Goal: Download file/media

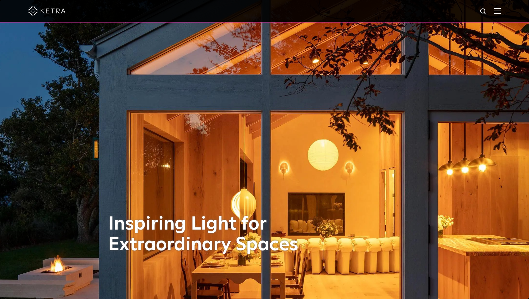
click at [486, 10] on img at bounding box center [484, 12] width 8 height 8
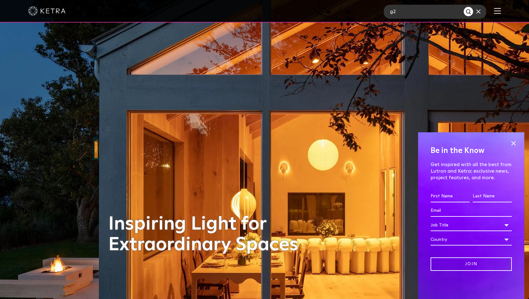
type input "g2"
click at [464, 7] on button "Search" at bounding box center [468, 11] width 9 height 9
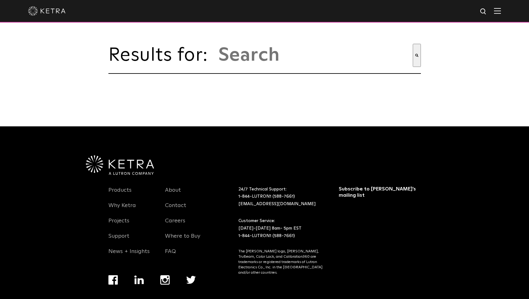
type input "g2"
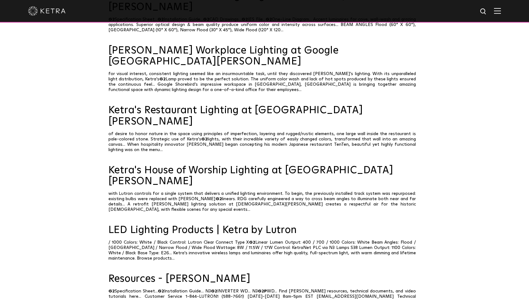
scroll to position [94, 0]
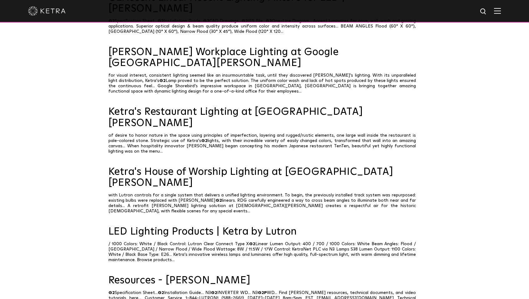
click at [498, 9] on div at bounding box center [264, 11] width 473 height 22
click at [501, 13] on img at bounding box center [497, 11] width 7 height 6
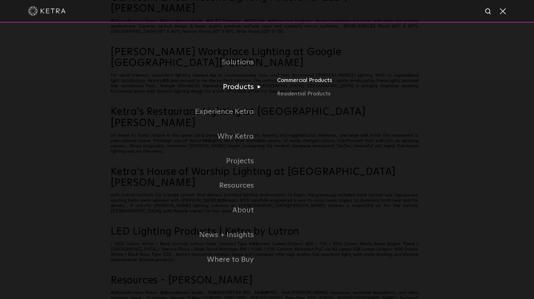
click at [291, 80] on link "Commercial Products" at bounding box center [350, 83] width 146 height 14
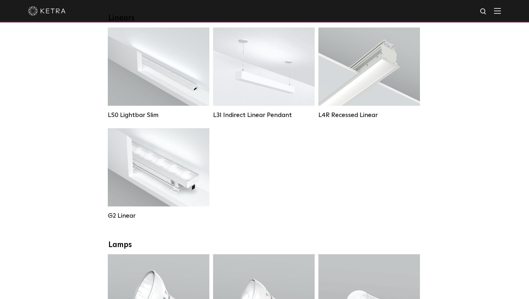
scroll to position [250, 0]
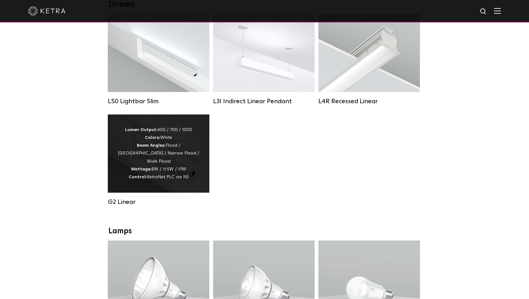
click at [119, 206] on div "G2 Linear" at bounding box center [159, 202] width 102 height 8
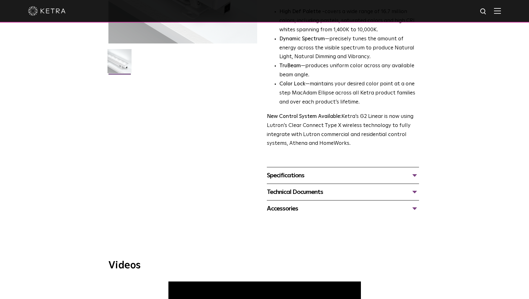
scroll to position [188, 0]
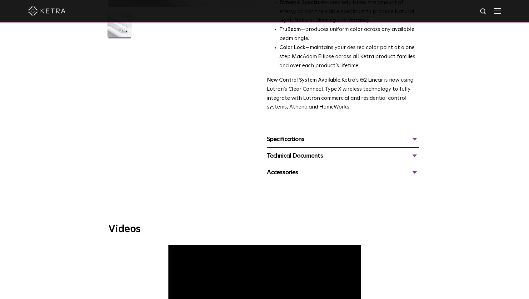
click at [317, 139] on div "Specifications" at bounding box center [343, 139] width 152 height 10
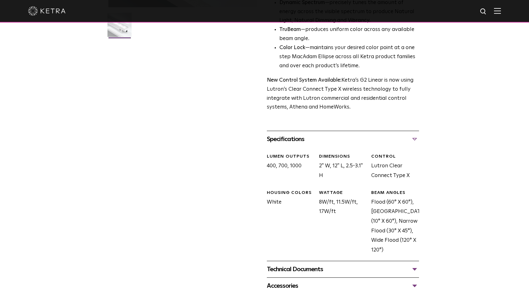
click at [317, 139] on div "Specifications" at bounding box center [343, 139] width 152 height 10
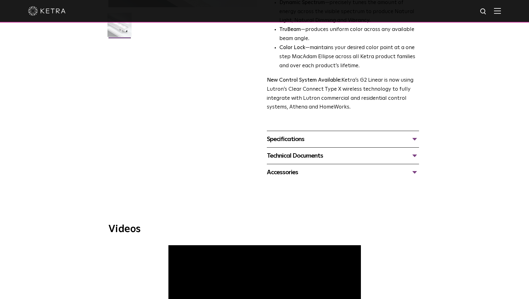
click at [307, 158] on div "Technical Documents" at bounding box center [343, 156] width 152 height 10
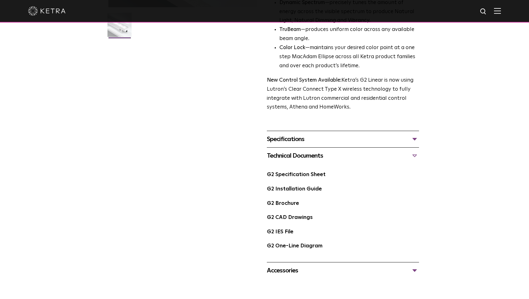
click at [308, 158] on div "Technical Documents" at bounding box center [343, 156] width 152 height 10
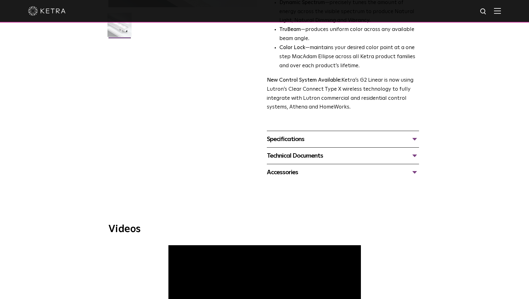
drag, startPoint x: 302, startPoint y: 179, endPoint x: 302, endPoint y: 174, distance: 4.7
click at [302, 178] on div "Accessories G2 12 Inch Jumper Cables G2 Hex Louver G2 Cables N3 Satellite" at bounding box center [343, 172] width 152 height 17
click at [302, 173] on div "Accessories" at bounding box center [343, 172] width 152 height 10
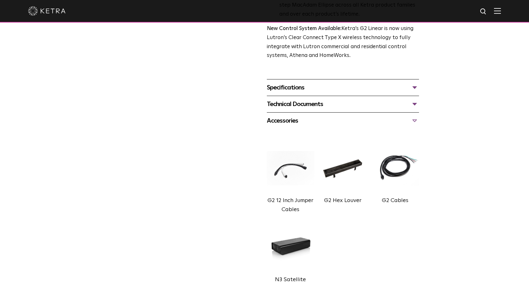
scroll to position [250, 0]
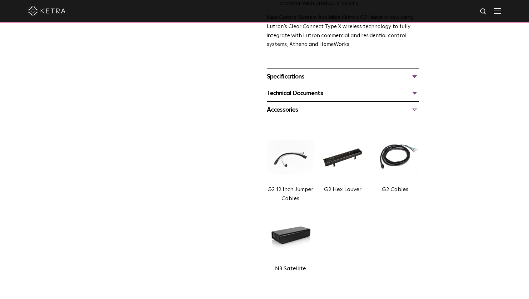
click at [299, 117] on div "Accessories G2 12 Inch Jumper Cables G2 Hex Louver G2 Cables N3 Satellite" at bounding box center [343, 190] width 152 height 178
click at [295, 111] on div "Accessories" at bounding box center [343, 110] width 152 height 10
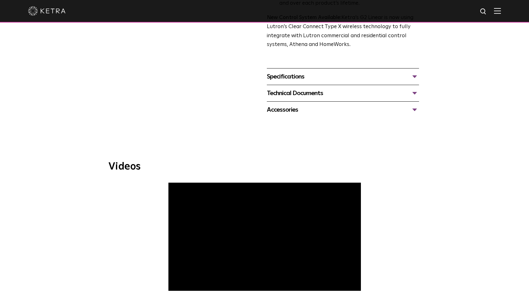
click at [300, 91] on div "Technical Documents" at bounding box center [343, 93] width 152 height 10
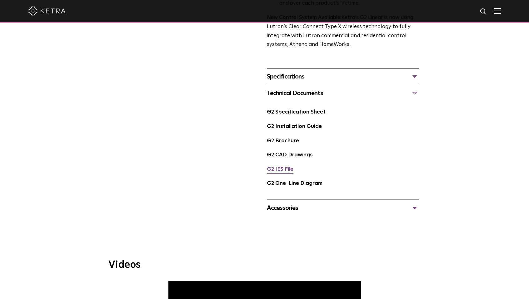
click at [278, 169] on link "G2 IES File" at bounding box center [280, 169] width 27 height 5
click at [302, 112] on link "G2 Specification Sheet" at bounding box center [296, 111] width 59 height 5
